Goal: Find specific page/section: Find specific page/section

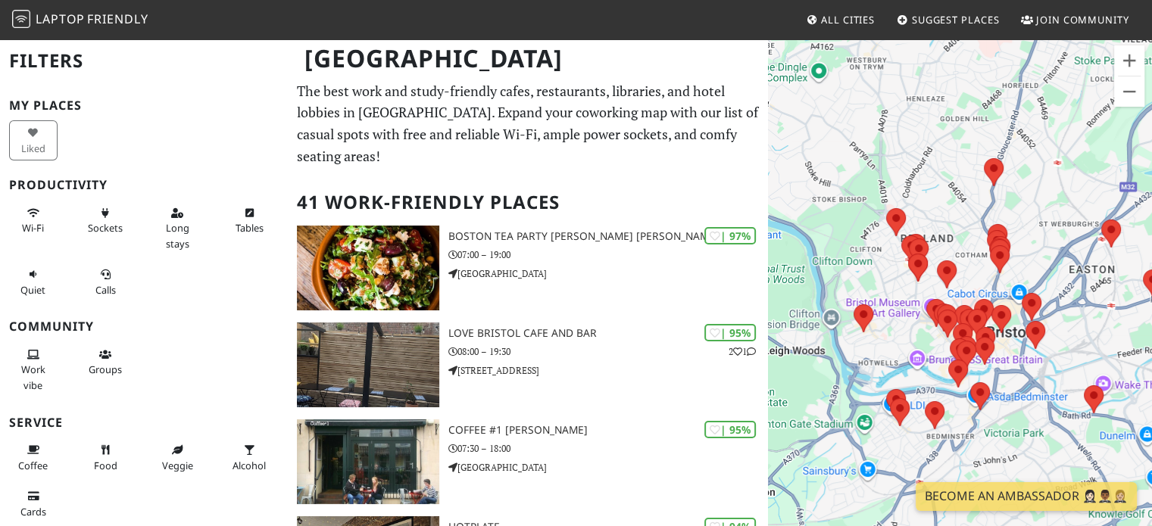
drag, startPoint x: 865, startPoint y: 443, endPoint x: 1074, endPoint y: 453, distance: 209.3
click at [1074, 453] on div "To navigate, press the arrow keys." at bounding box center [960, 301] width 384 height 526
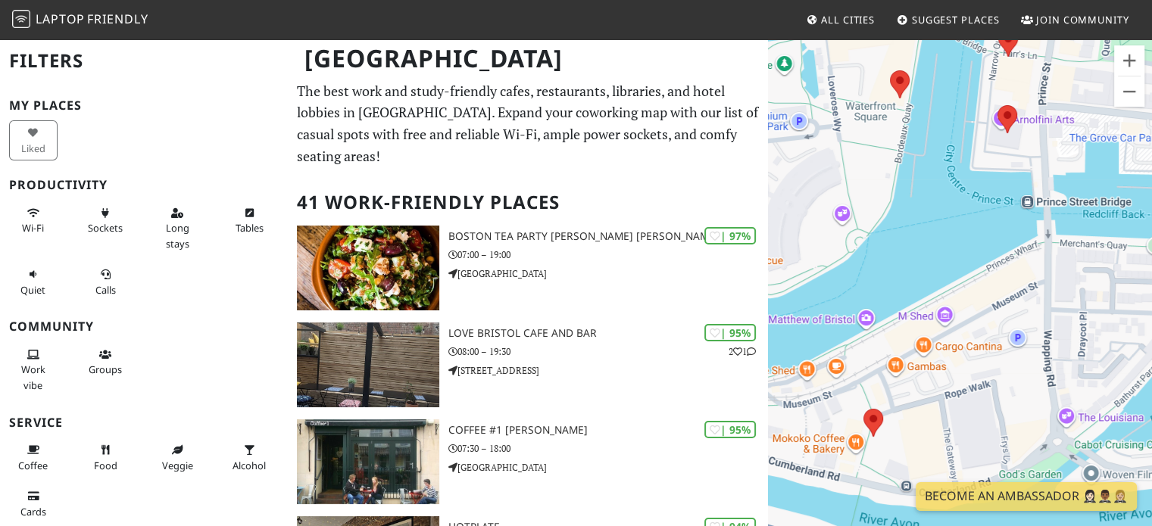
drag, startPoint x: 1023, startPoint y: 336, endPoint x: 1002, endPoint y: 140, distance: 196.6
click at [1002, 140] on div "To navigate, press the arrow keys." at bounding box center [960, 301] width 384 height 526
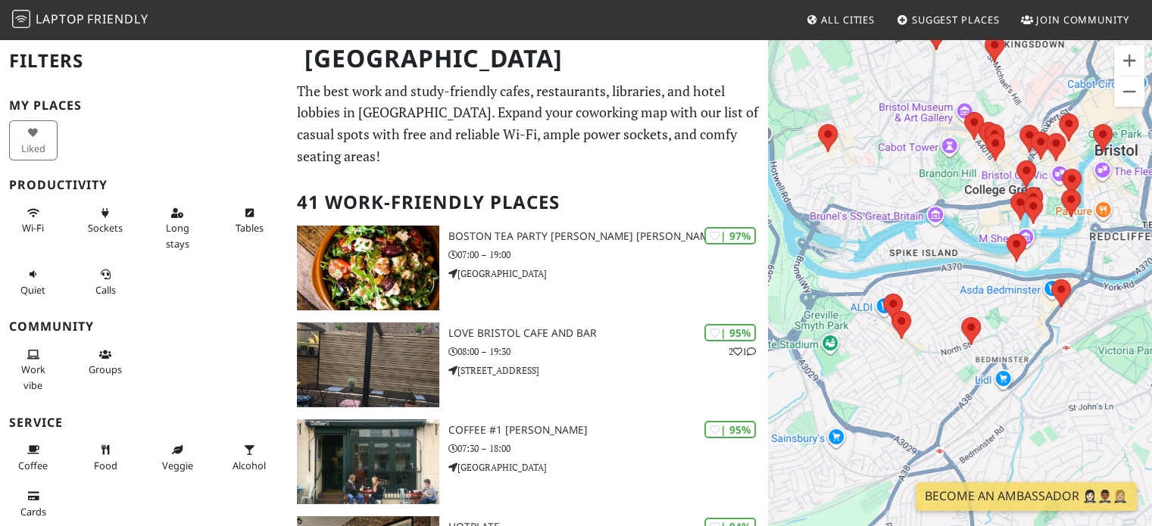
drag, startPoint x: 900, startPoint y: 467, endPoint x: 992, endPoint y: 256, distance: 230.0
click at [992, 256] on div "To navigate, press the arrow keys." at bounding box center [960, 301] width 384 height 526
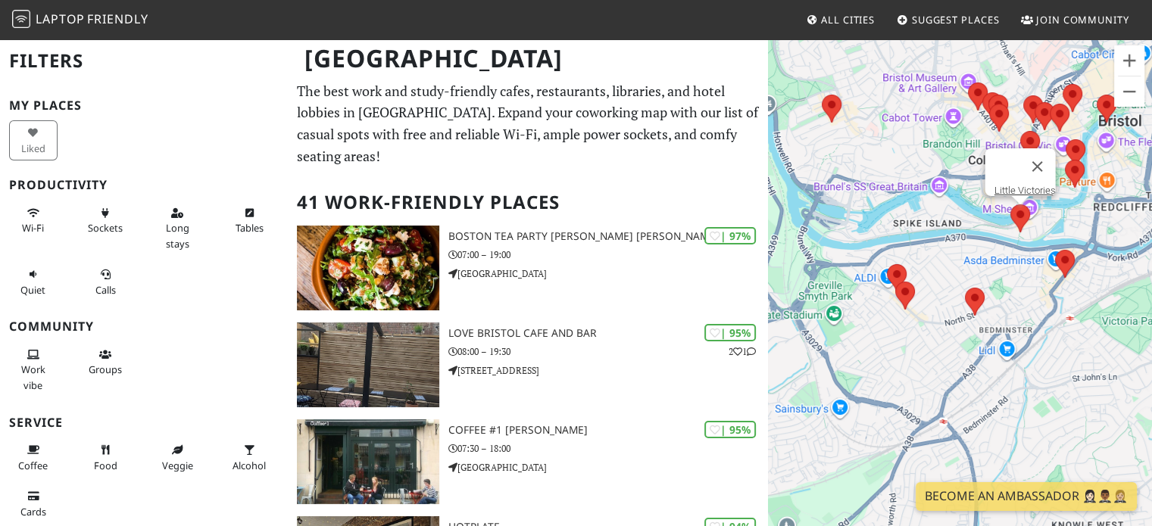
click at [1023, 214] on img at bounding box center [1020, 218] width 32 height 40
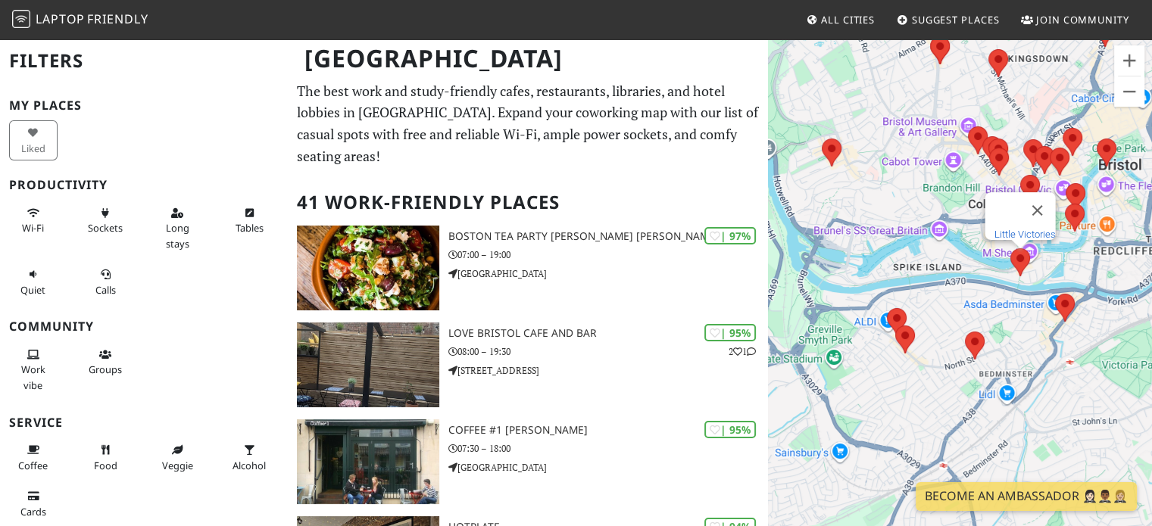
click at [1022, 229] on link "Little Victories" at bounding box center [1024, 234] width 61 height 11
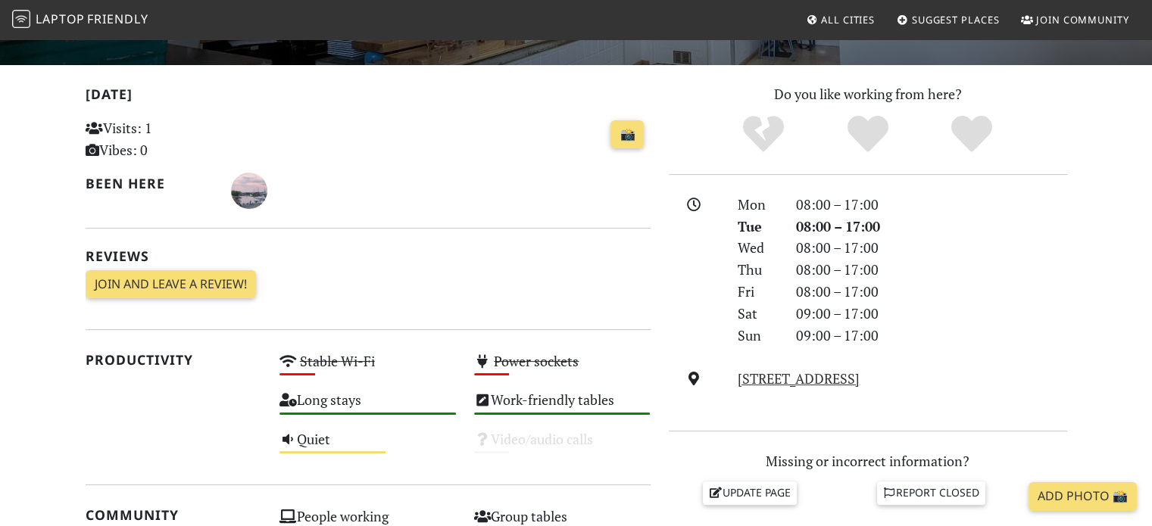
scroll to position [379, 0]
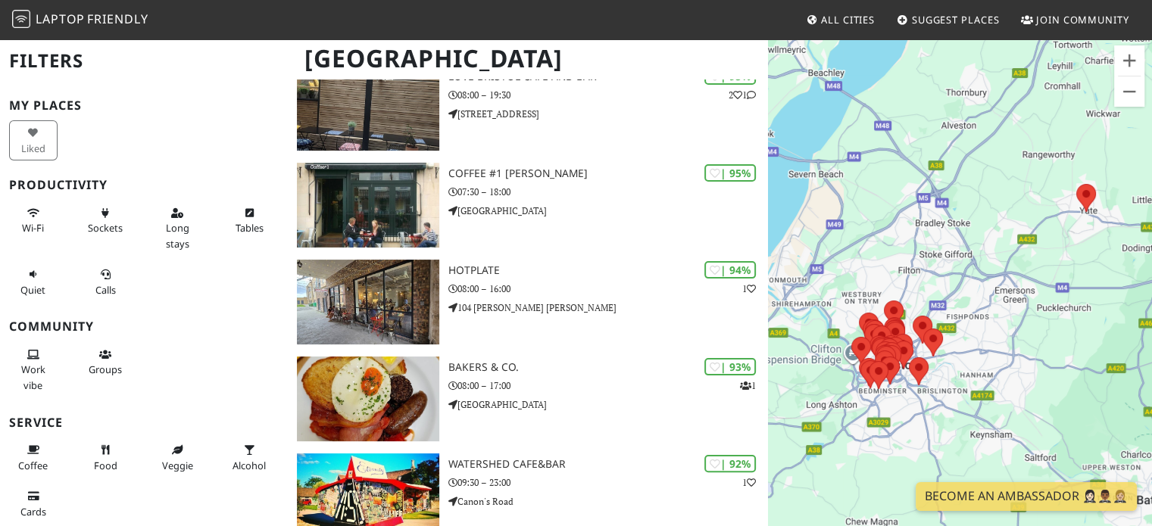
scroll to position [379, 0]
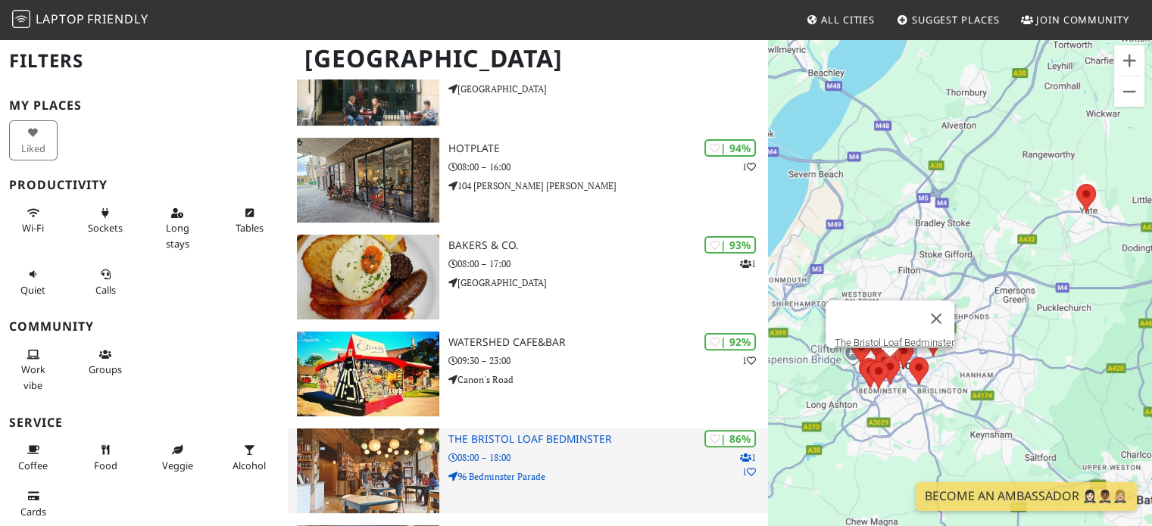
click at [574, 470] on p "96 Bedminster Parade" at bounding box center [608, 477] width 320 height 14
